Goal: Information Seeking & Learning: Compare options

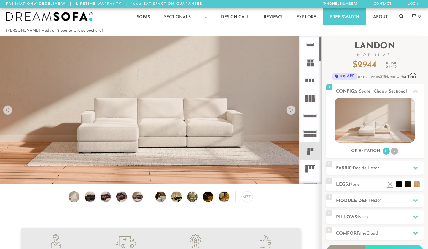
click at [310, 64] on rect at bounding box center [308, 64] width 3 height 3
click at [311, 80] on rect at bounding box center [310, 80] width 3 height 3
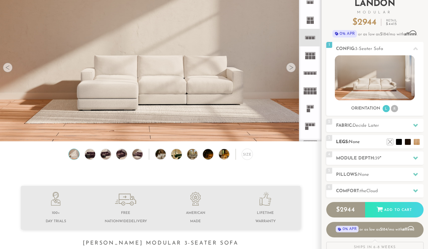
scroll to position [48, 0]
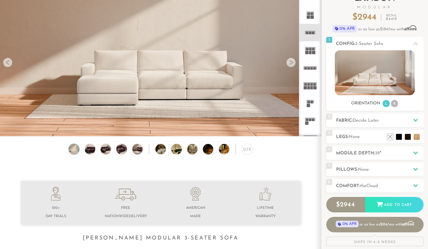
click at [312, 15] on icon at bounding box center [311, 15] width 18 height 18
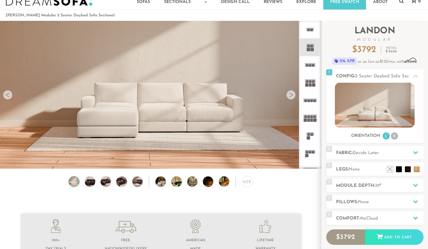
scroll to position [15, 0]
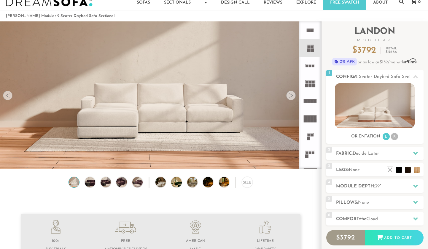
click at [312, 23] on icon at bounding box center [311, 30] width 18 height 18
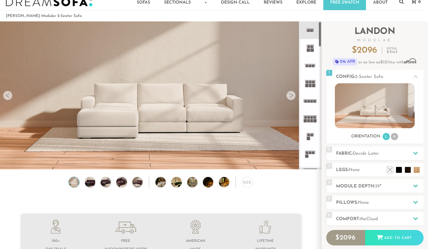
click at [313, 134] on rect at bounding box center [312, 135] width 3 height 3
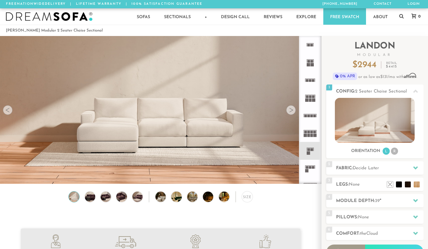
scroll to position [-4, 0]
